Goal: Find specific page/section: Find specific page/section

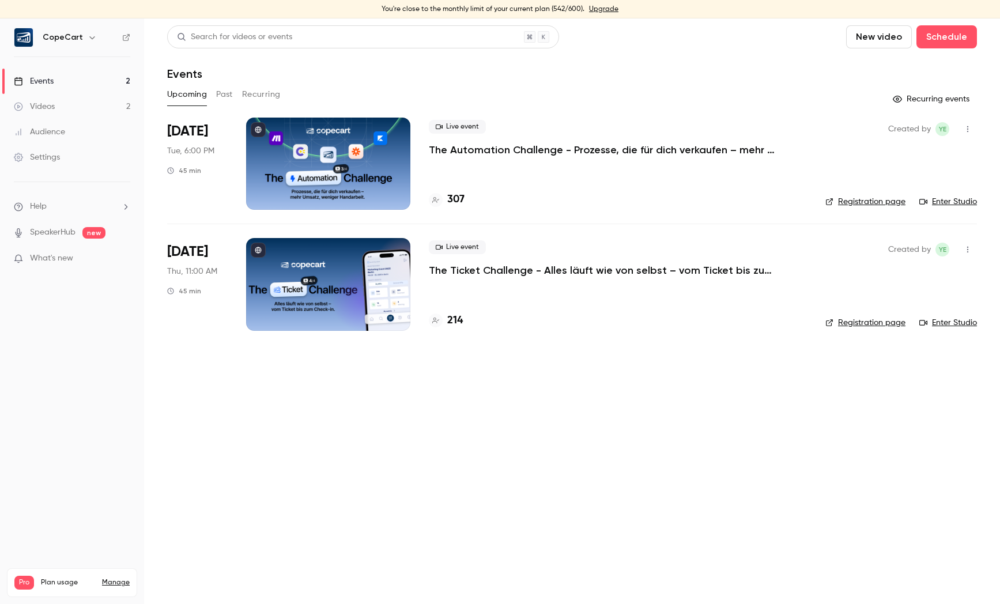
click at [85, 131] on link "Audience" at bounding box center [72, 131] width 144 height 25
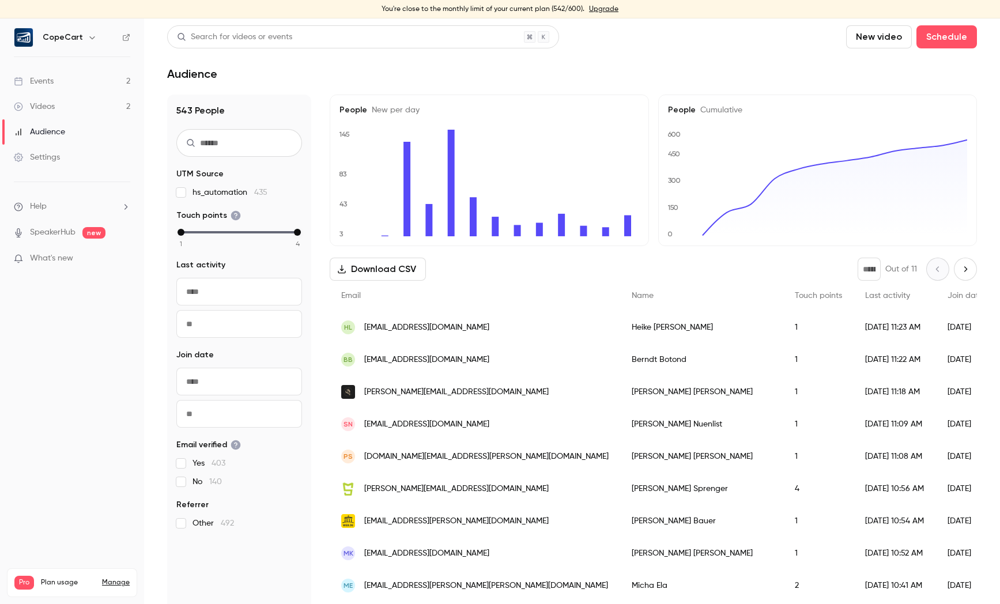
click at [51, 86] on div "Events" at bounding box center [34, 82] width 40 height 12
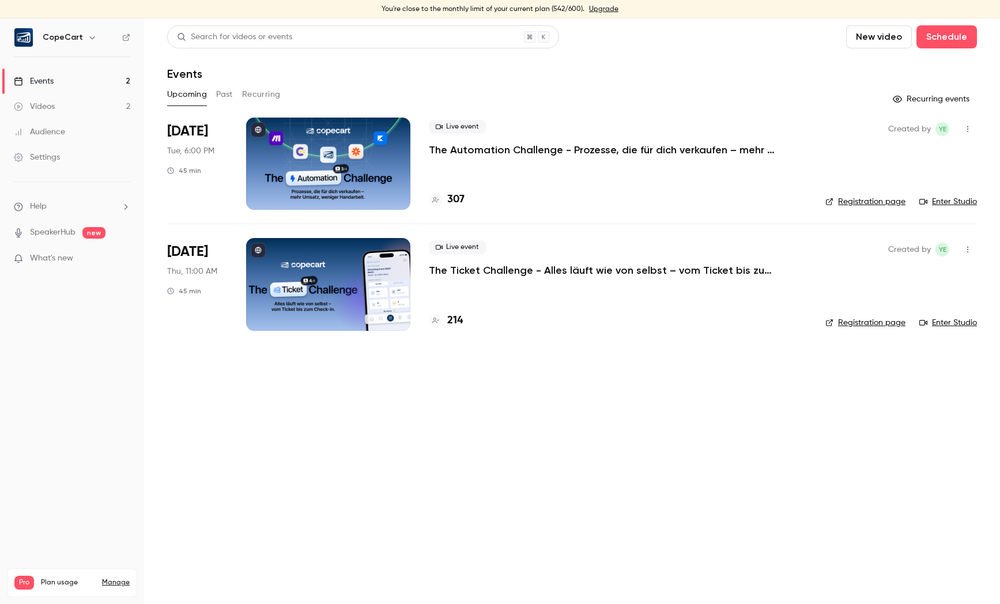
click at [942, 198] on link "Enter Studio" at bounding box center [949, 202] width 58 height 12
